Goal: Information Seeking & Learning: Learn about a topic

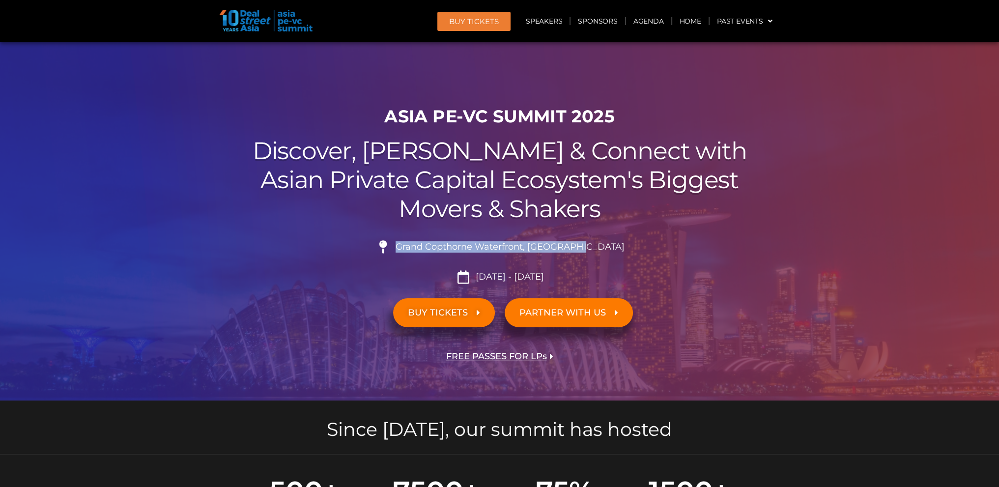
drag, startPoint x: 598, startPoint y: 245, endPoint x: 405, endPoint y: 254, distance: 192.9
click at [419, 248] on li "Grand Copthorne Waterfront, Singapore​" at bounding box center [500, 251] width 550 height 22
copy span "Grand Copthorne Waterfront, Singapore​"
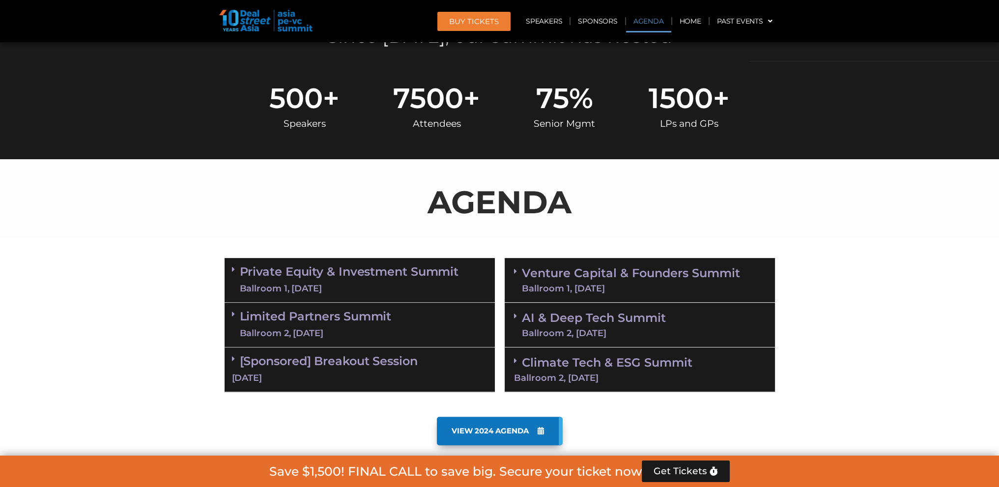
scroll to position [737, 0]
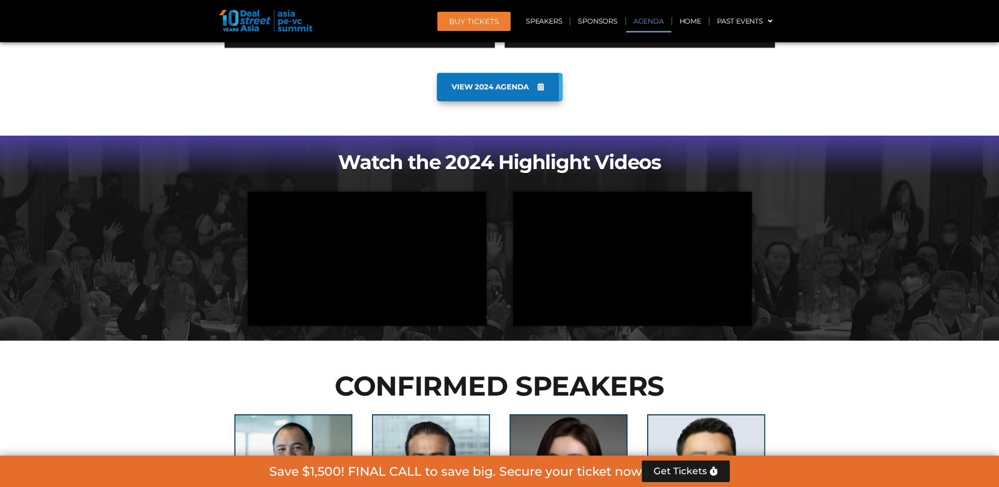
click at [653, 25] on link "Agenda" at bounding box center [648, 21] width 45 height 23
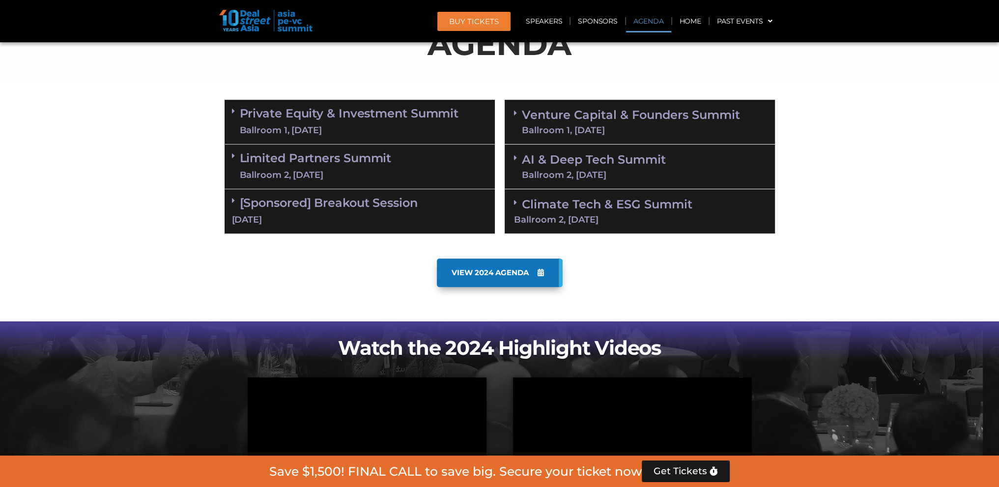
scroll to position [513, 0]
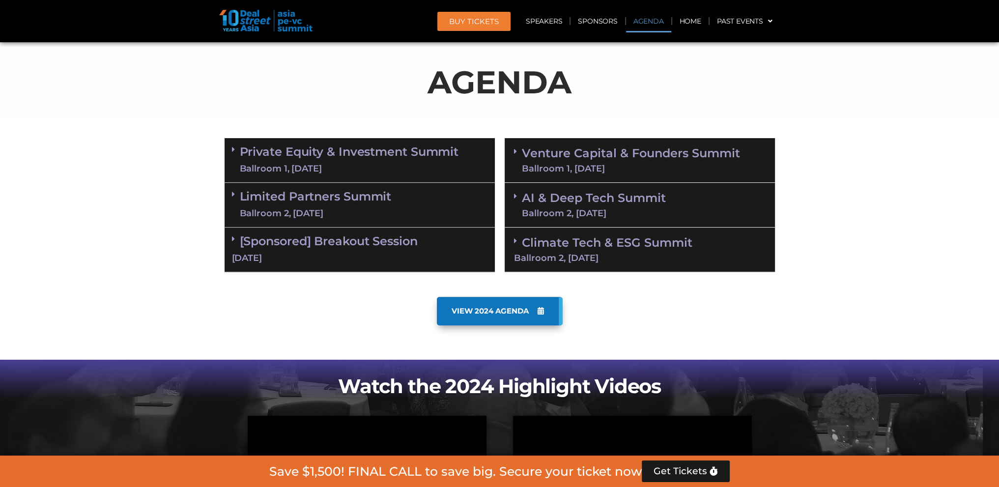
click at [351, 242] on link "[Sponsored] Breakout Session 10 Sept" at bounding box center [360, 249] width 256 height 30
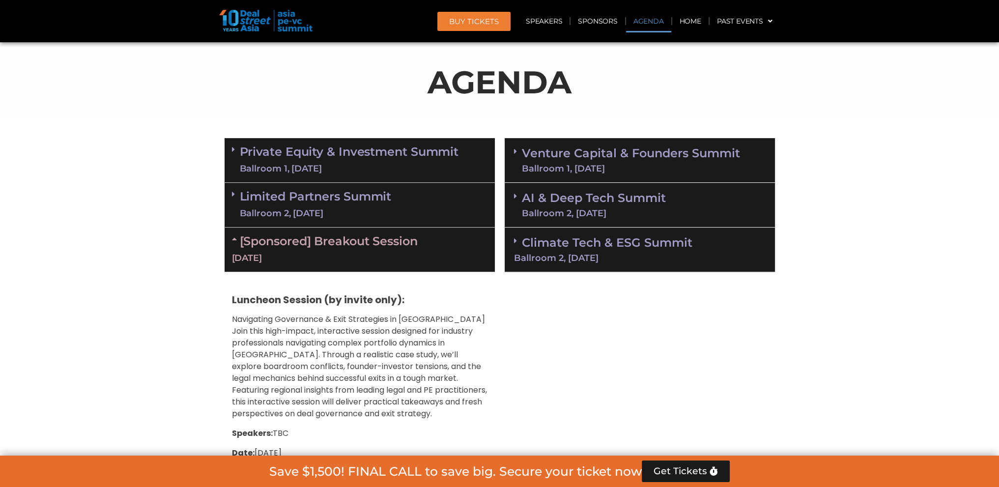
scroll to position [464, 0]
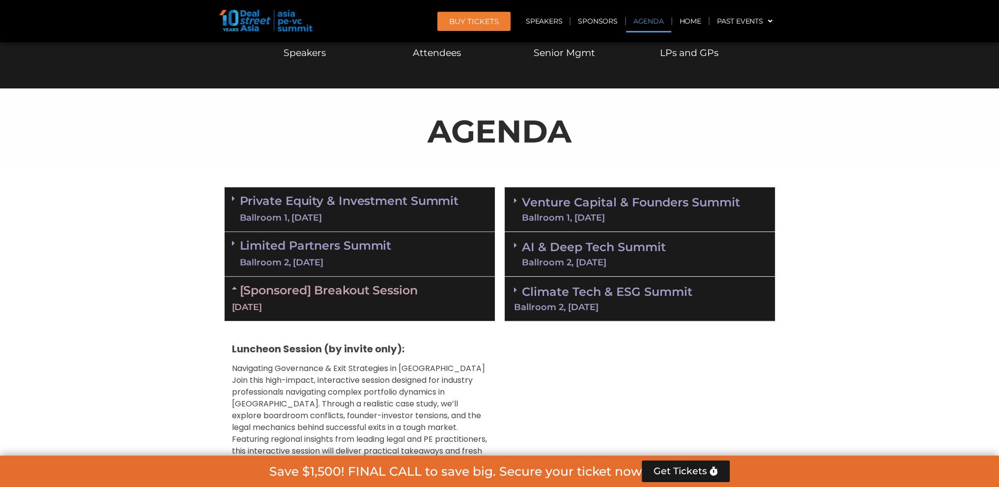
click at [367, 250] on link "Limited Partners Summit Ballroom 2, 10 Sept" at bounding box center [316, 253] width 152 height 29
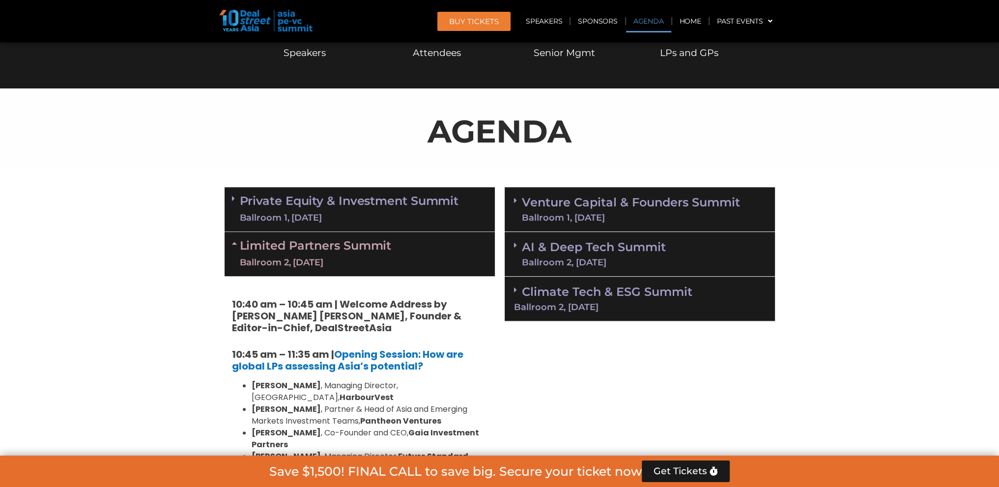
click at [402, 260] on div "Limited Partners Summit Ballroom 2, 10 Sept" at bounding box center [360, 254] width 270 height 44
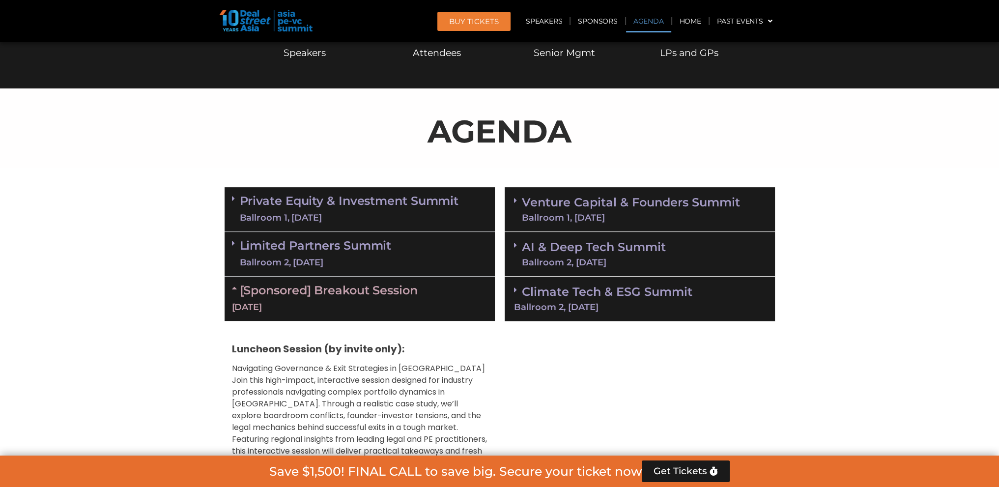
click at [271, 241] on link "Limited Partners Summit Ballroom 2, 10 Sept" at bounding box center [316, 253] width 152 height 29
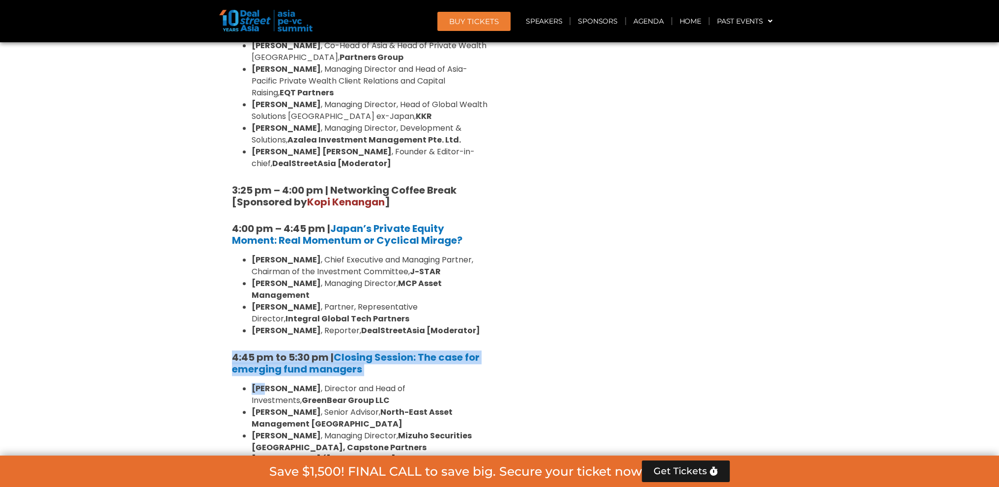
scroll to position [1349, 0]
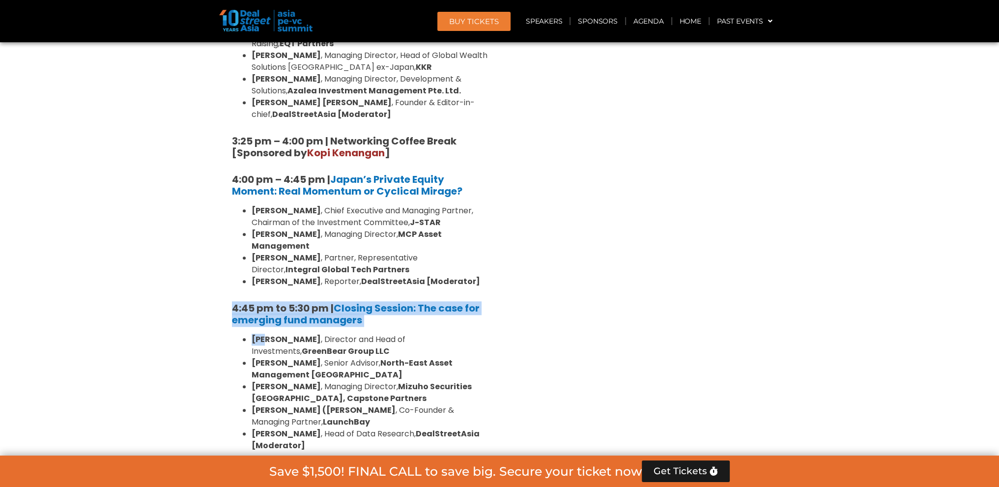
drag, startPoint x: 225, startPoint y: 282, endPoint x: 364, endPoint y: 247, distance: 143.9
copy strong "4:45 pm to 5:30 pm | Closing Session: The case for emerging fund managers"
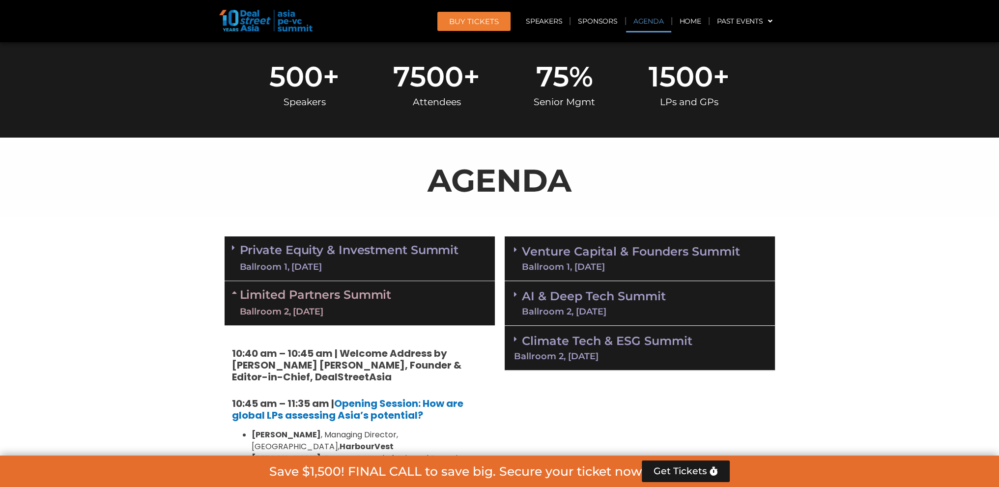
scroll to position [0, 0]
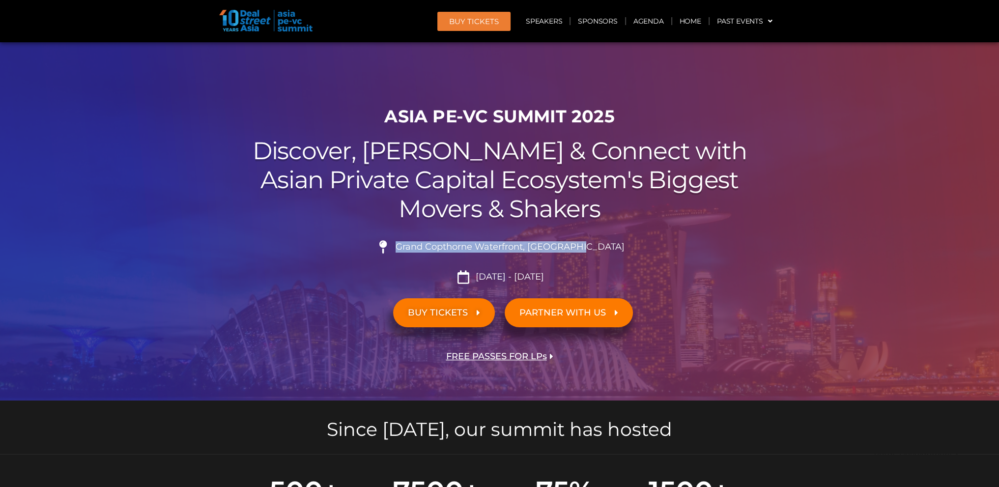
drag, startPoint x: 419, startPoint y: 248, endPoint x: 629, endPoint y: 245, distance: 209.4
click at [629, 245] on li "Grand Copthorne Waterfront, Singapore​" at bounding box center [500, 251] width 550 height 22
copy span "Grand Copthorne Waterfront, Singapore​"
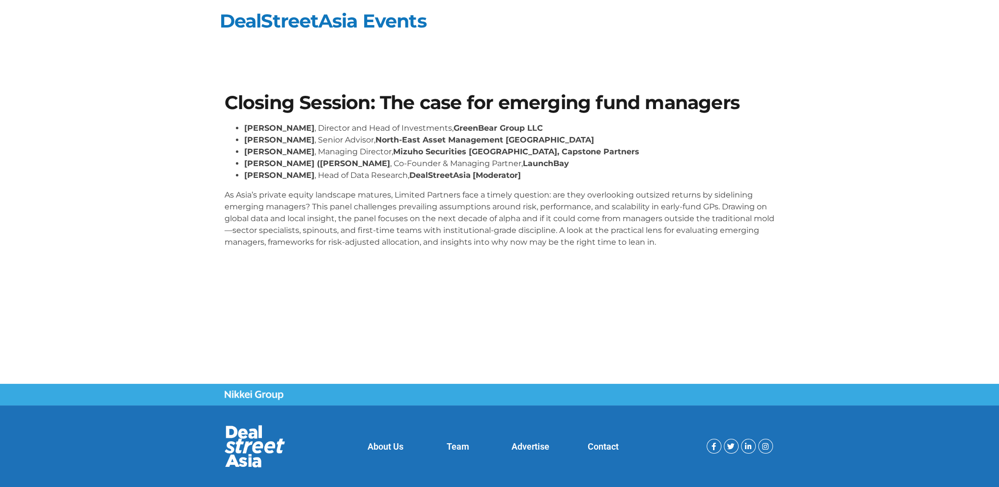
click at [320, 184] on div "Vishnu Amble , Director and Head of Investments, GreenBear Group LLC Sam Robins…" at bounding box center [500, 185] width 550 height 126
click at [283, 18] on link "DealStreetAsia Events" at bounding box center [323, 20] width 207 height 23
click at [484, 213] on p "As Asia’s private equity landscape matures, Limited Partners face a timely ques…" at bounding box center [500, 218] width 550 height 59
